Goal: Subscribe to service/newsletter

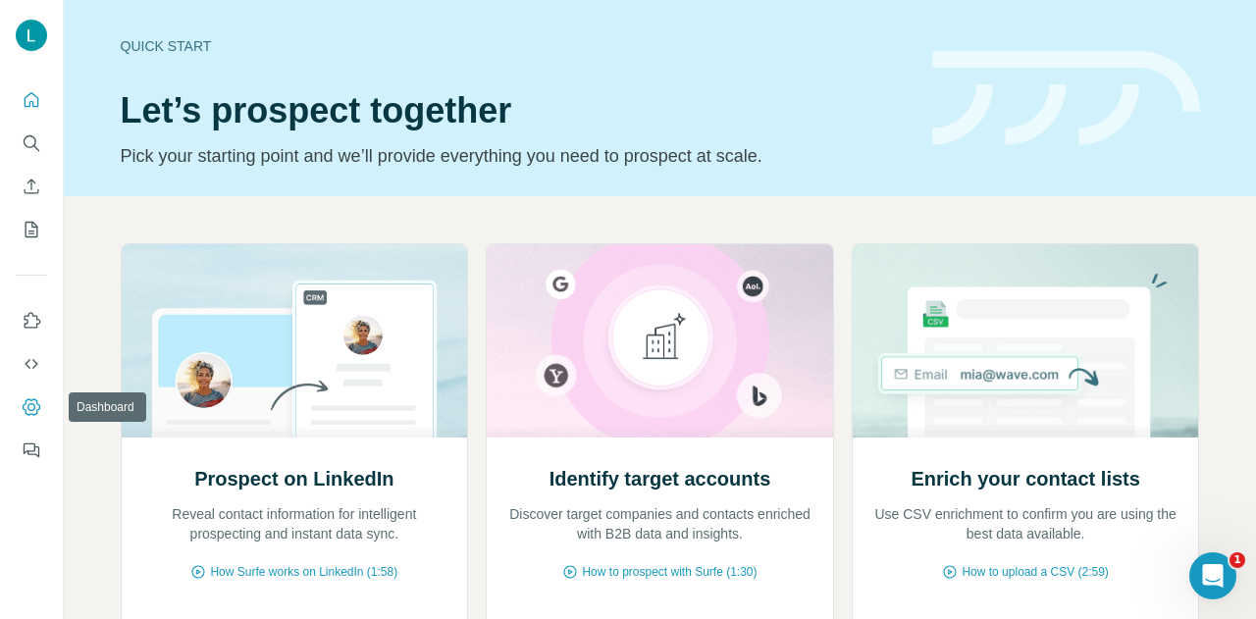
click at [39, 410] on icon "Dashboard" at bounding box center [32, 407] width 20 height 20
